Goal: Information Seeking & Learning: Find contact information

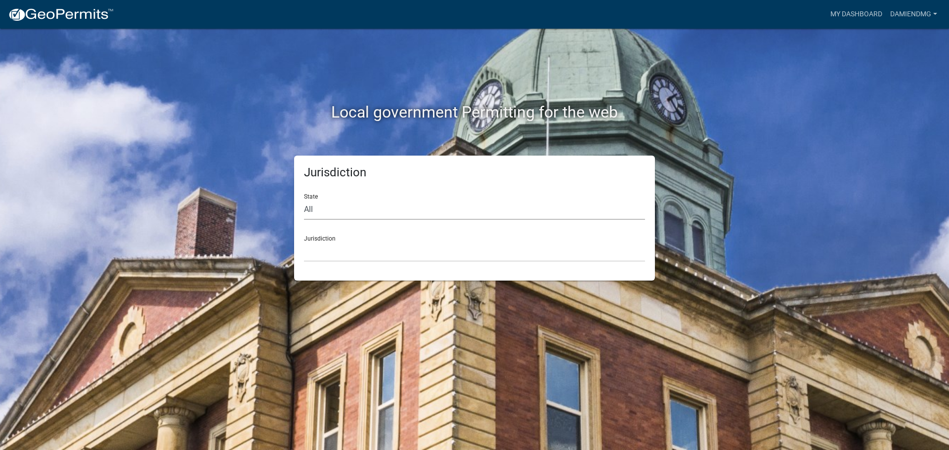
click at [350, 217] on select "All [US_STATE] [US_STATE] [US_STATE] [US_STATE] [US_STATE] [US_STATE] [US_STATE…" at bounding box center [474, 210] width 341 height 20
select select "[US_STATE]"
click at [304, 200] on select "All [US_STATE] [US_STATE] [US_STATE] [US_STATE] [US_STATE] [US_STATE] [US_STATE…" at bounding box center [474, 210] width 341 height 20
click at [340, 262] on div "Jurisdiction State All [US_STATE] [US_STATE] [US_STATE] [US_STATE] [US_STATE] […" at bounding box center [474, 218] width 361 height 125
click at [340, 258] on select "City of [GEOGRAPHIC_DATA], [US_STATE] City of [GEOGRAPHIC_DATA], [US_STATE] Cit…" at bounding box center [474, 252] width 341 height 20
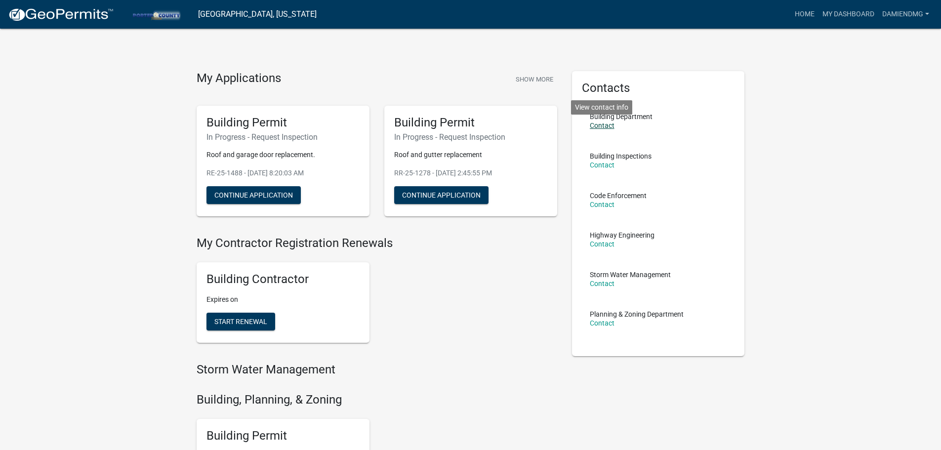
click at [599, 124] on link "Contact" at bounding box center [602, 126] width 25 height 8
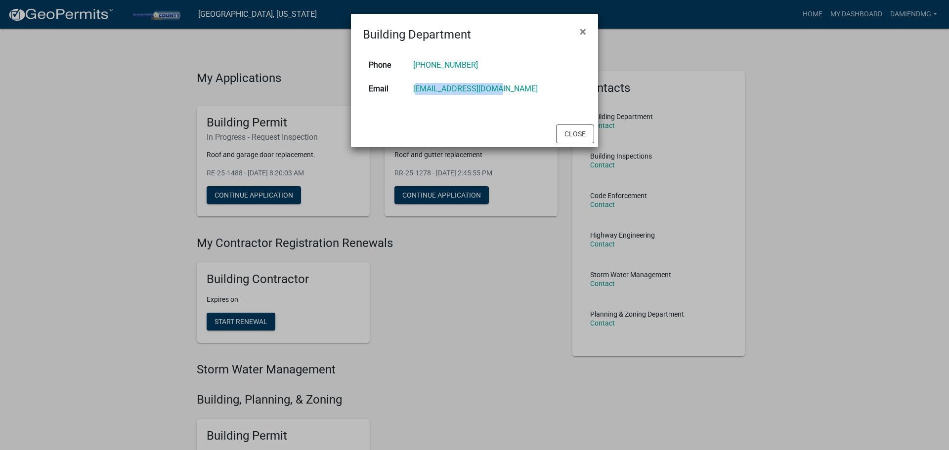
drag, startPoint x: 504, startPoint y: 86, endPoint x: 431, endPoint y: 89, distance: 73.2
click at [431, 89] on td "[EMAIL_ADDRESS][DOMAIN_NAME]" at bounding box center [496, 89] width 179 height 24
copy link "[EMAIL_ADDRESS][DOMAIN_NAME]"
click at [412, 110] on div "Phone [PHONE_NUMBER] Email [EMAIL_ADDRESS][DOMAIN_NAME]" at bounding box center [474, 81] width 247 height 77
click at [563, 138] on button "Close" at bounding box center [575, 134] width 38 height 19
